Goal: Connect with others: Establish contact or relationships with other users

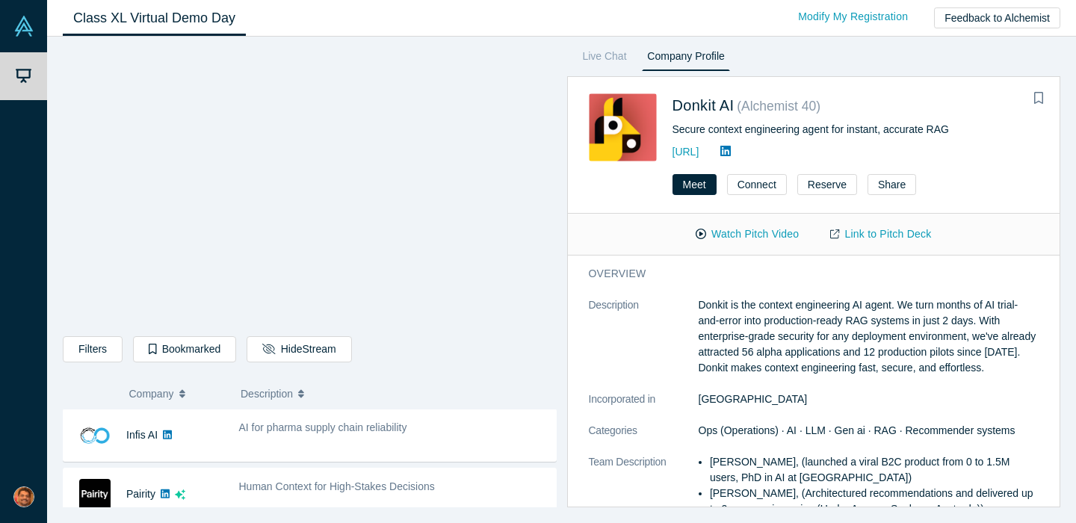
scroll to position [345, 0]
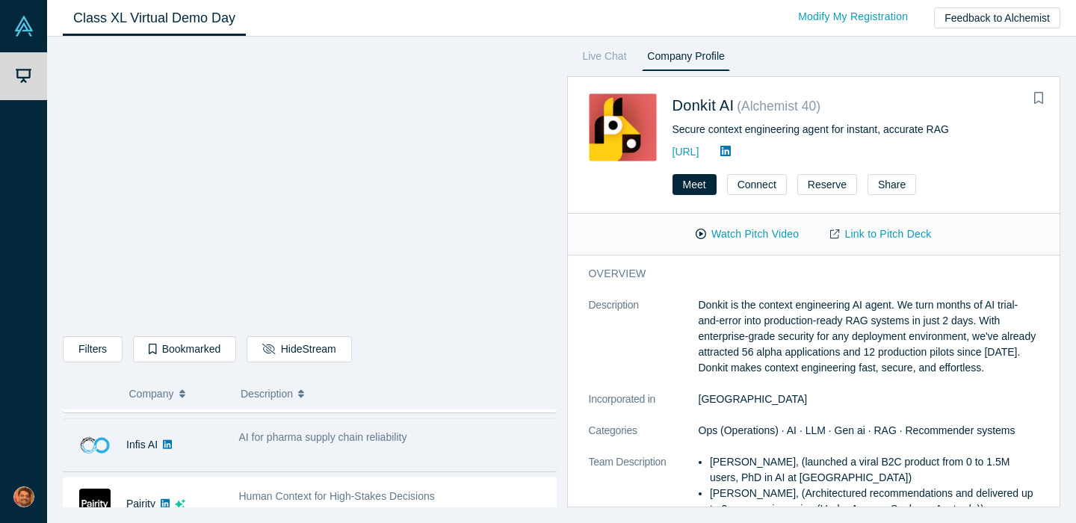
click at [329, 440] on span "AI for pharma supply chain reliability" at bounding box center [323, 437] width 168 height 12
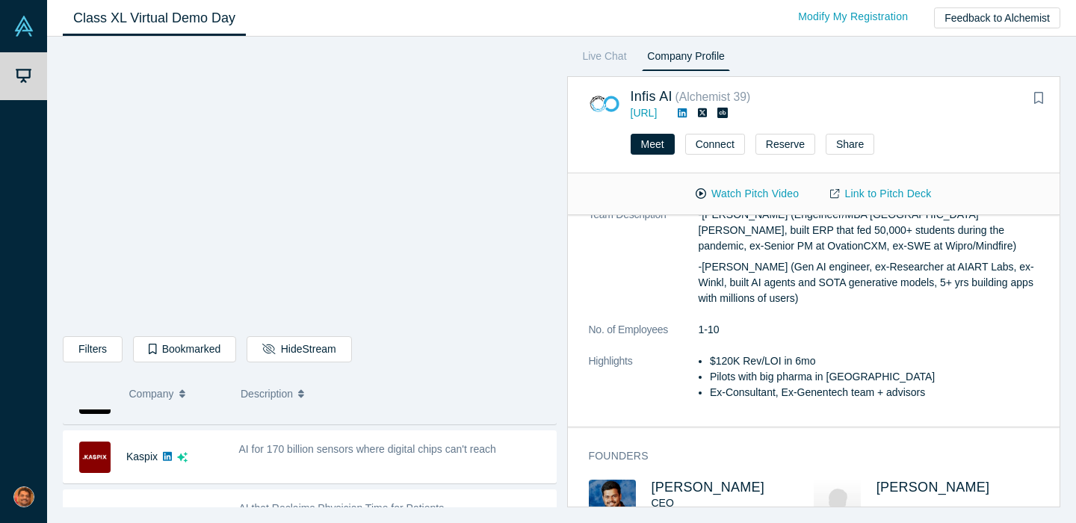
scroll to position [452, 0]
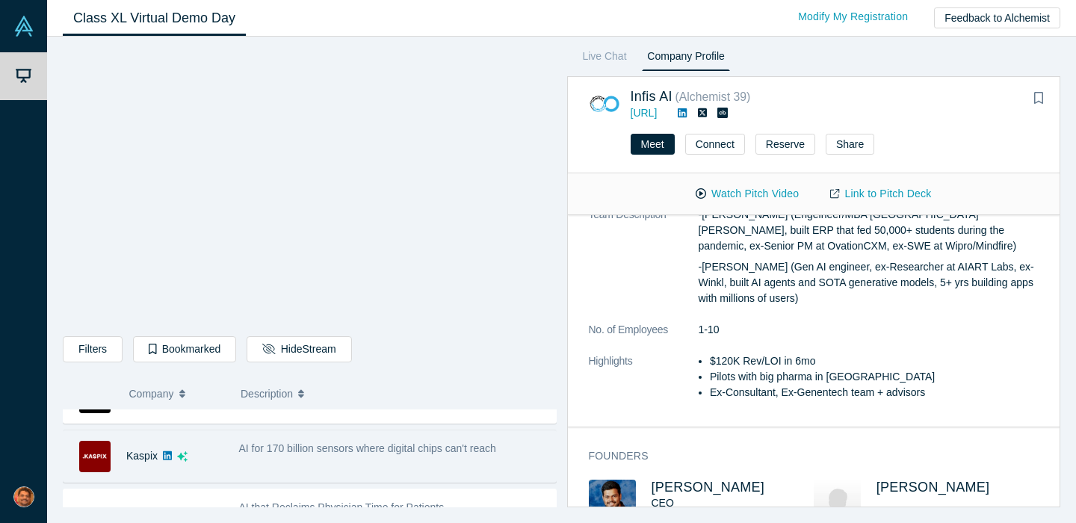
click at [402, 472] on div "AI for 170 billion sensors where digital chips can't reach" at bounding box center [393, 456] width 325 height 47
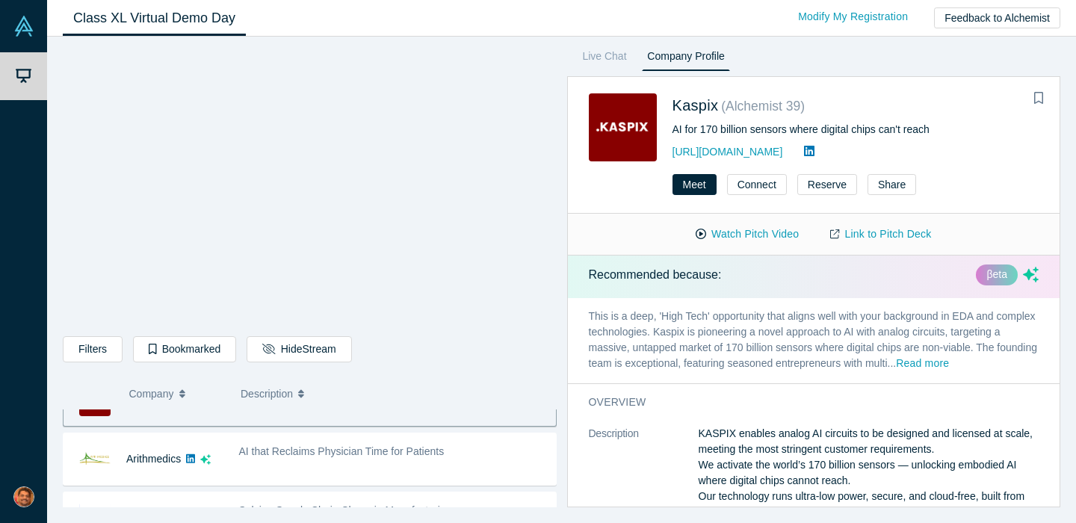
scroll to position [0, 0]
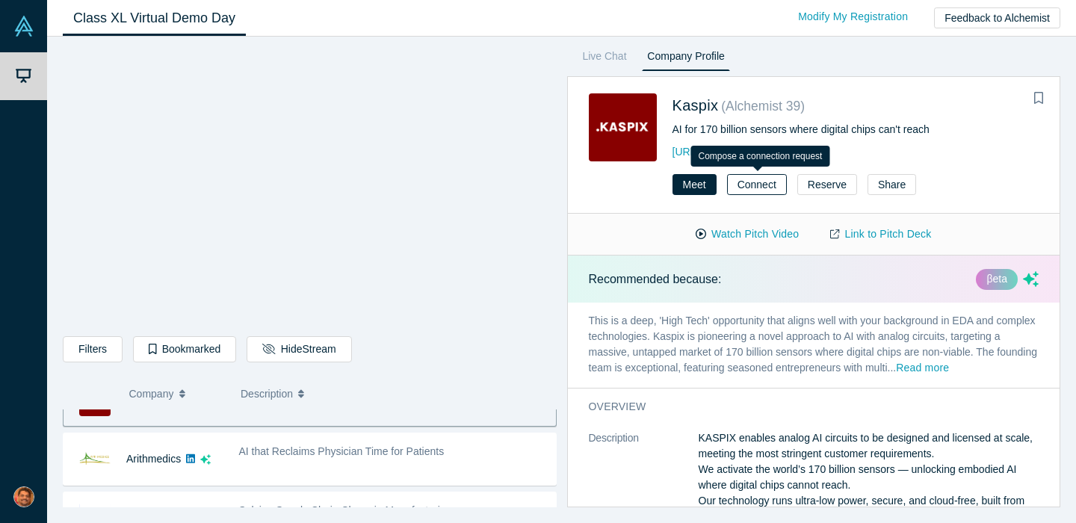
click at [741, 180] on button "Connect" at bounding box center [757, 184] width 60 height 21
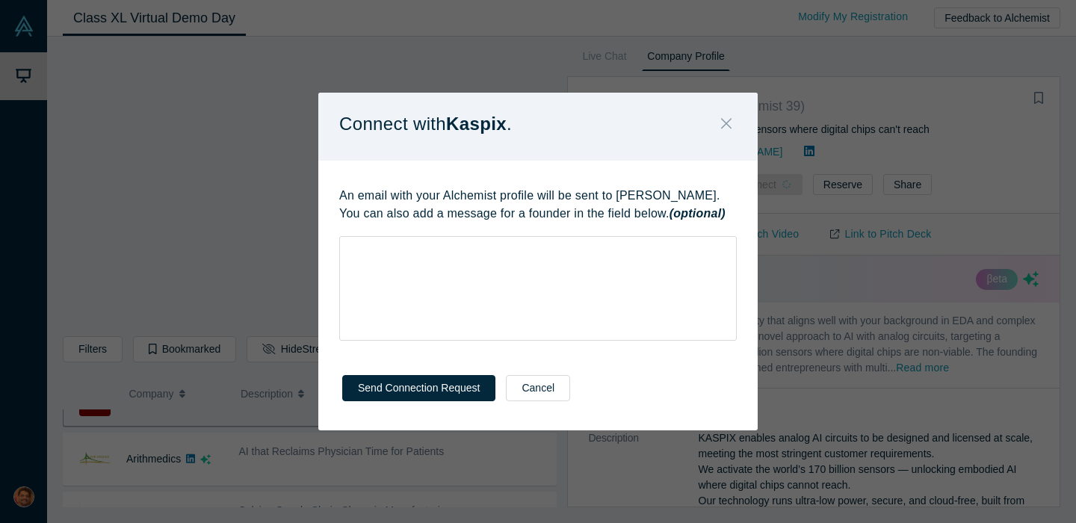
click at [721, 120] on icon "Close" at bounding box center [726, 123] width 10 height 10
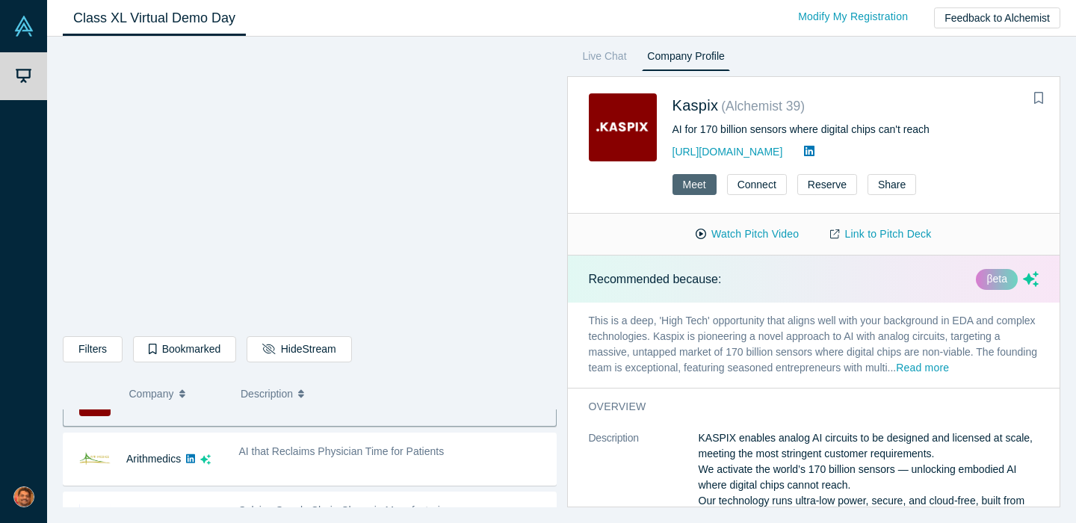
click at [700, 187] on button "Meet" at bounding box center [695, 184] width 44 height 21
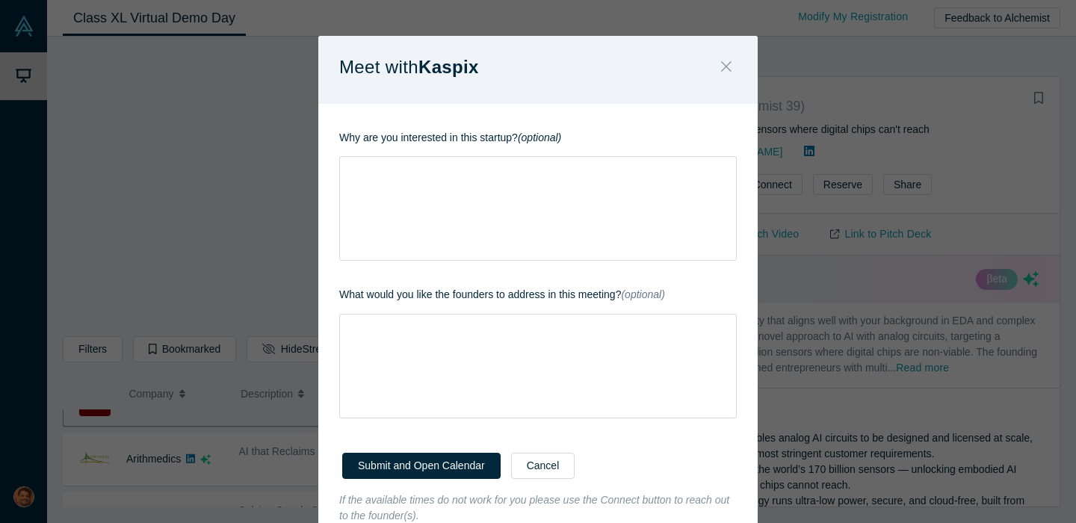
click at [726, 62] on icon "Close" at bounding box center [726, 66] width 10 height 16
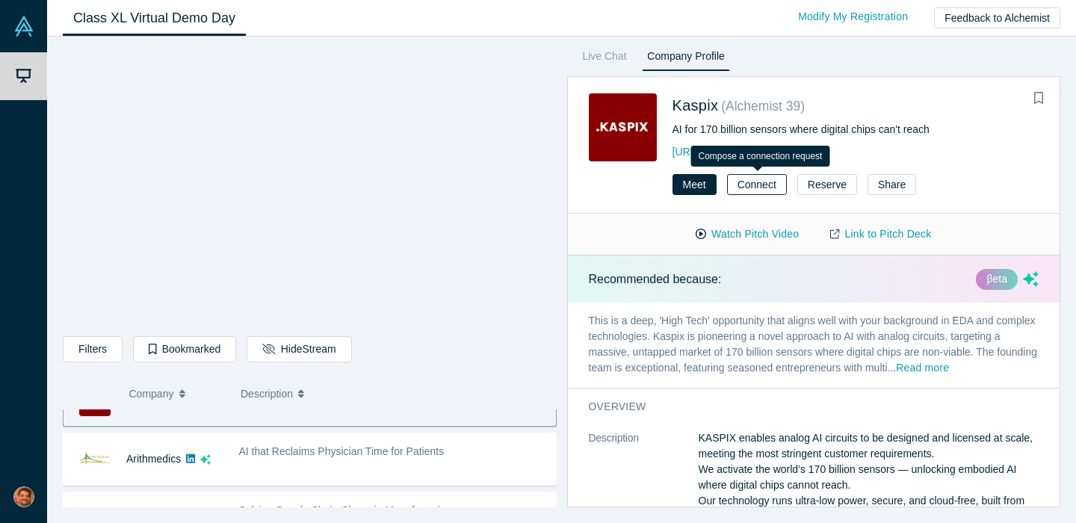
click at [756, 188] on button "Connect" at bounding box center [757, 184] width 60 height 21
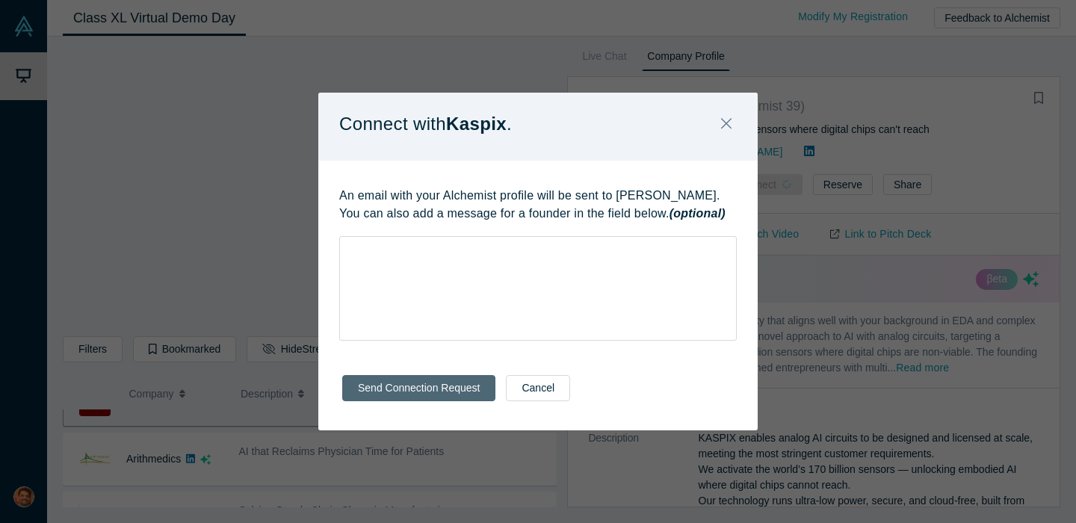
click at [451, 390] on button "Send Connection Request" at bounding box center [418, 388] width 153 height 26
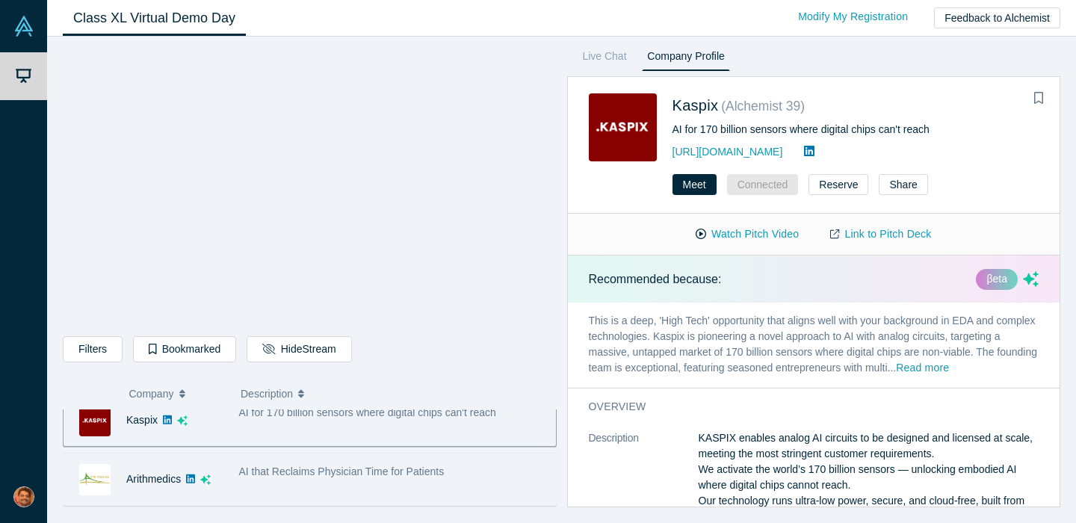
scroll to position [493, 0]
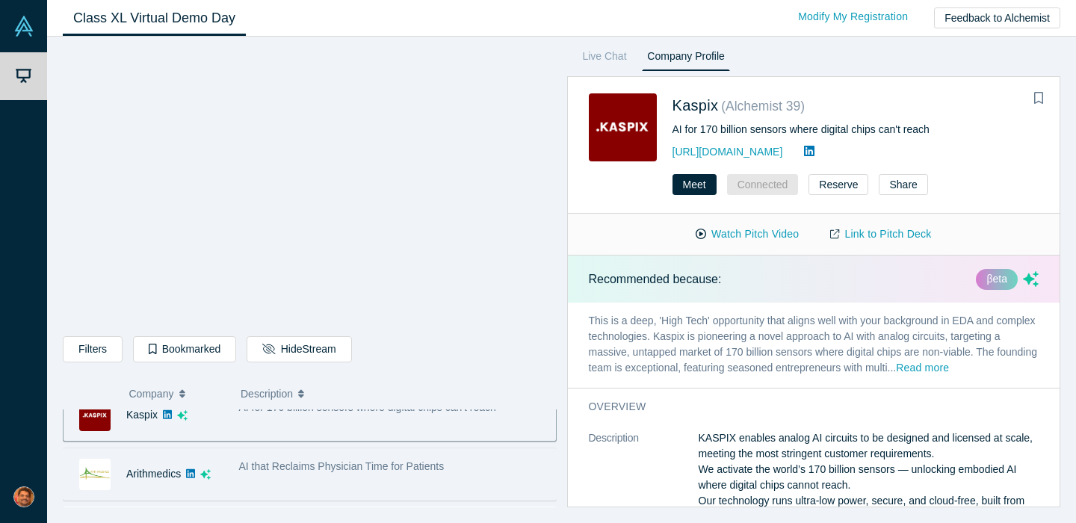
click at [371, 474] on div "AI that Reclaims Physician Time for Patients" at bounding box center [393, 467] width 309 height 16
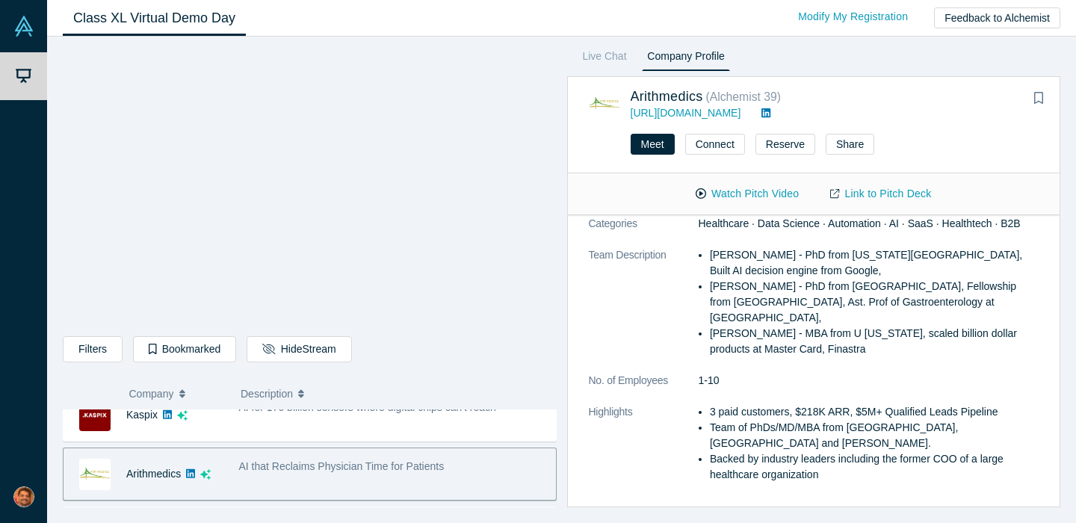
scroll to position [368, 0]
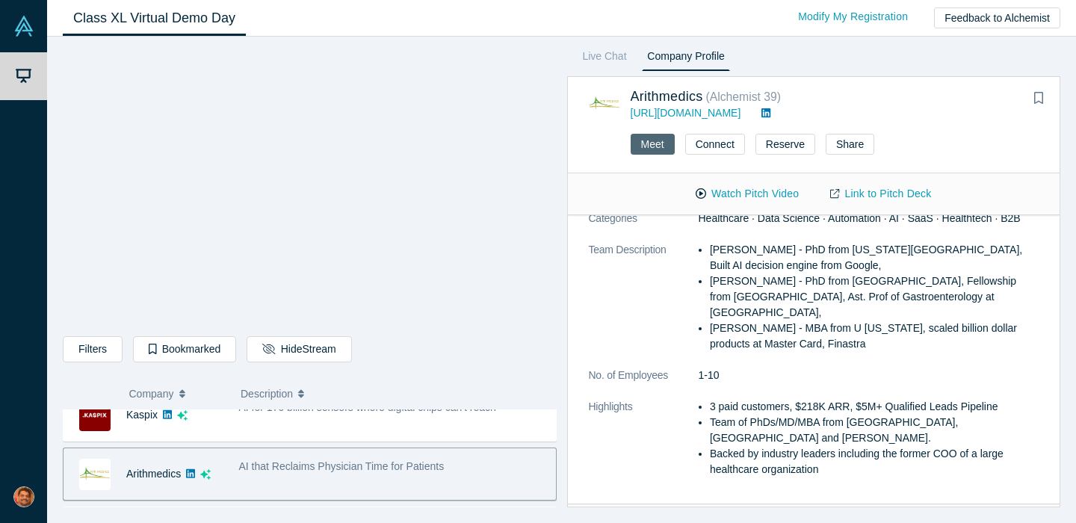
click at [654, 143] on button "Meet" at bounding box center [653, 144] width 44 height 21
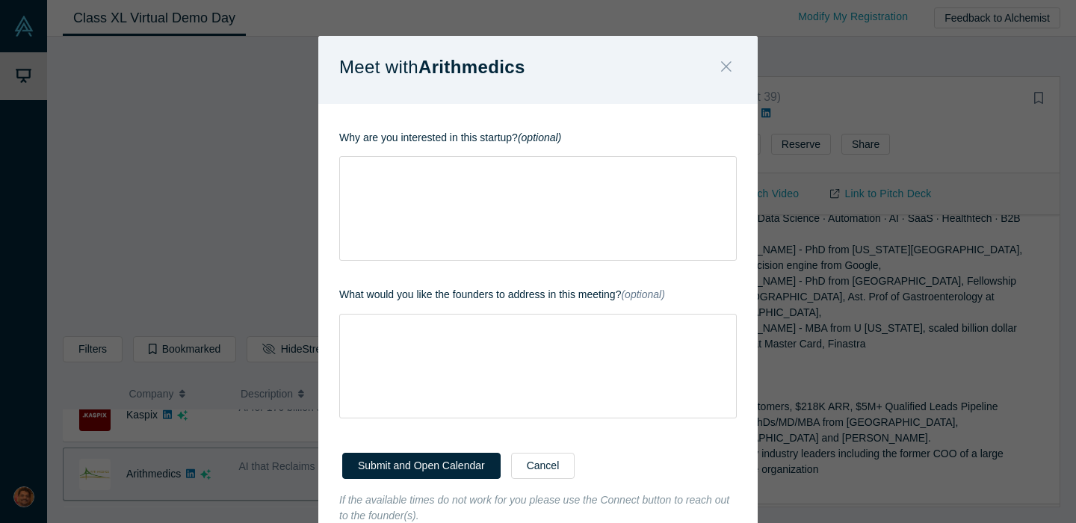
click at [731, 62] on icon "Close" at bounding box center [726, 66] width 10 height 10
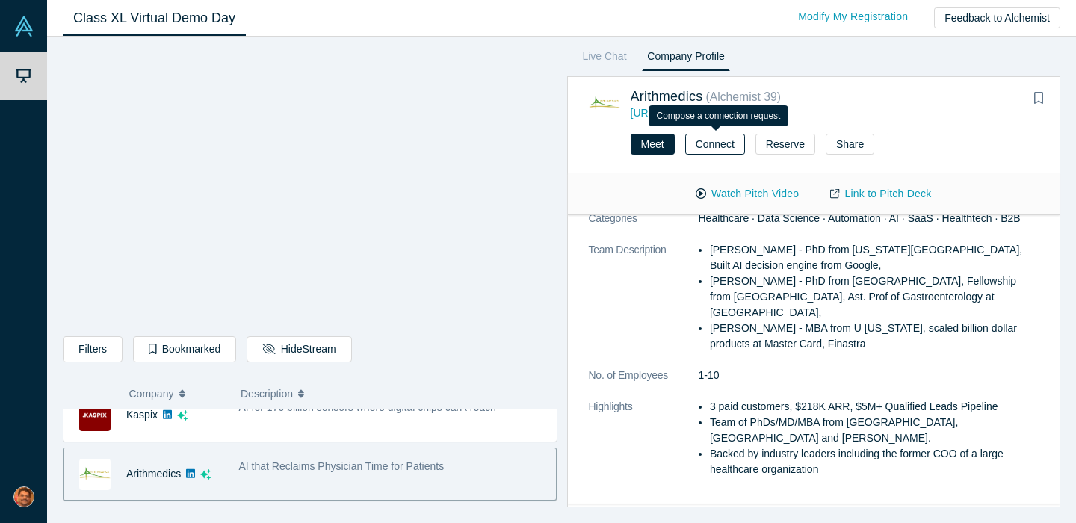
click at [705, 142] on button "Connect" at bounding box center [715, 144] width 60 height 21
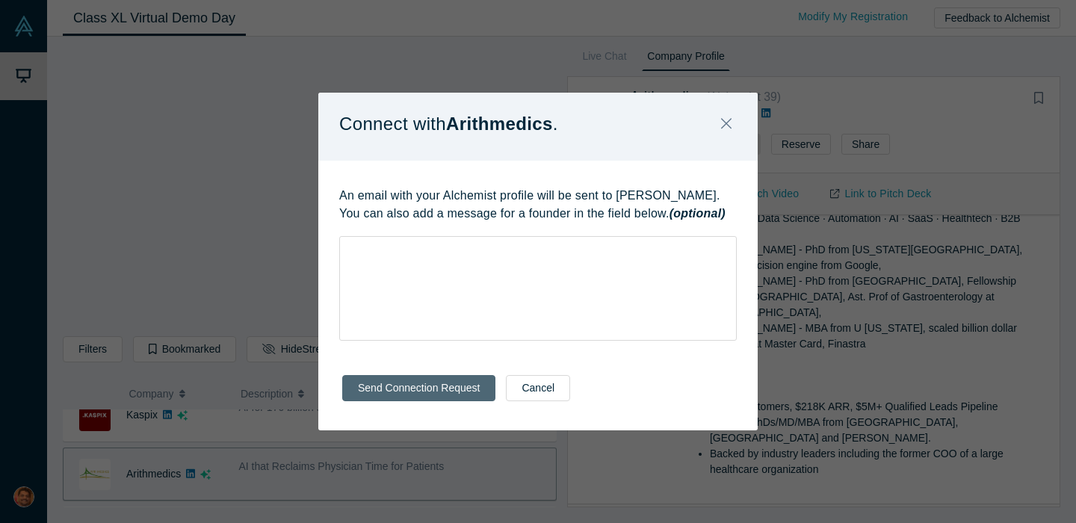
click at [423, 397] on button "Send Connection Request" at bounding box center [418, 388] width 153 height 26
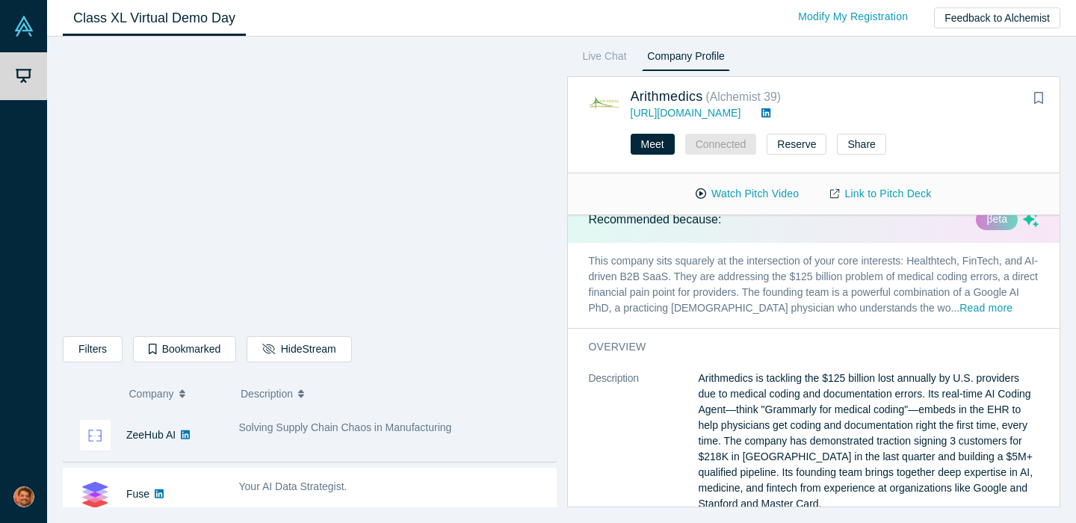
scroll to position [581, 0]
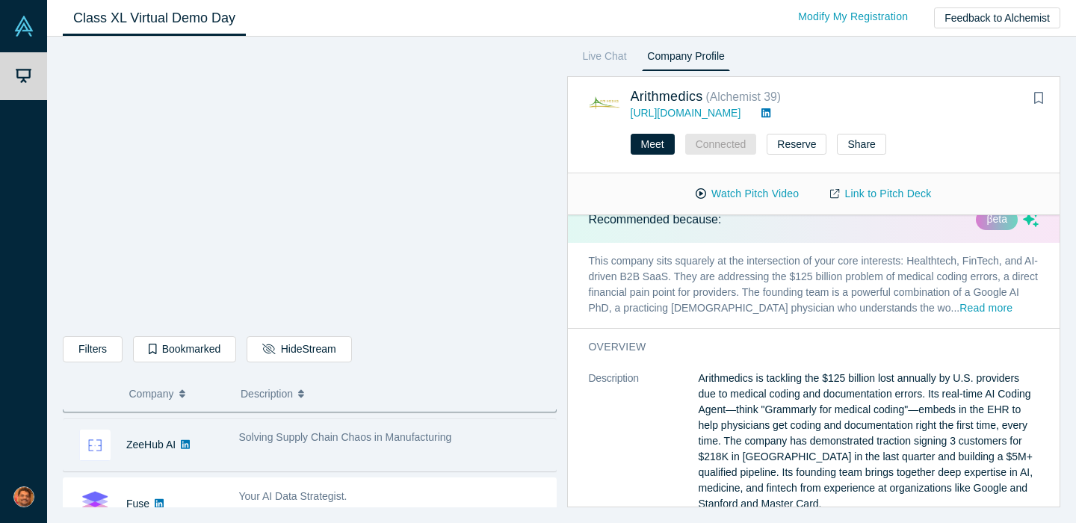
click at [357, 445] on div "Solving Supply Chain Chaos in Manufacturing" at bounding box center [393, 445] width 325 height 47
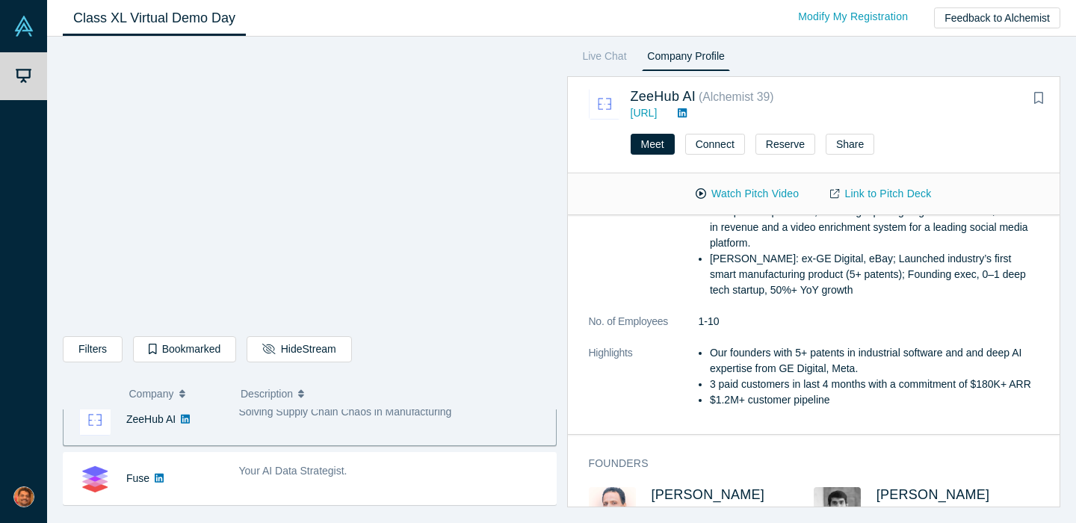
scroll to position [626, 0]
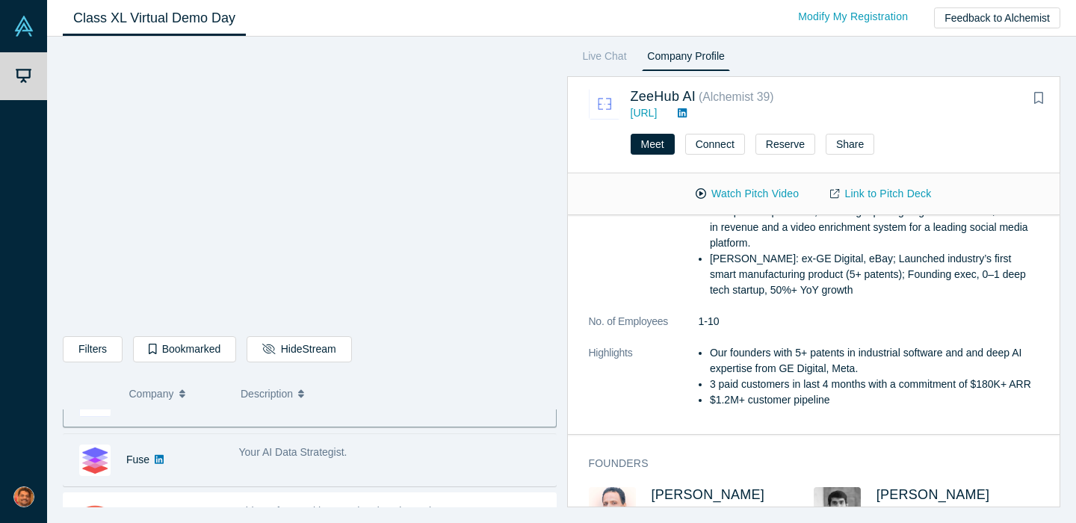
click at [356, 467] on div "Your AI Data Strategist." at bounding box center [393, 459] width 325 height 47
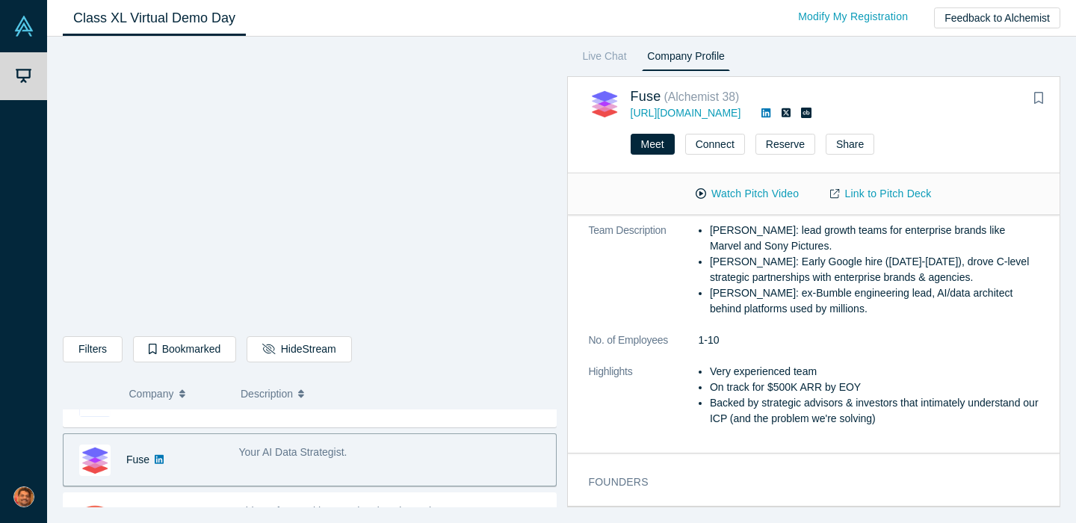
scroll to position [0, 0]
